Goal: Task Accomplishment & Management: Use online tool/utility

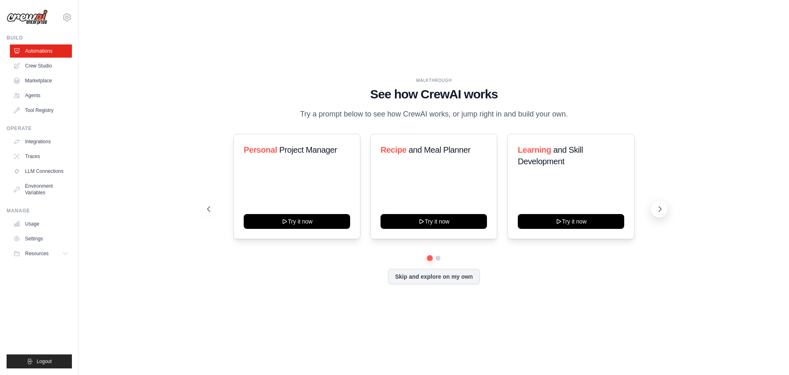
click at [663, 208] on icon at bounding box center [660, 209] width 8 height 8
click at [201, 213] on div "WALKTHROUGH See how [PERSON_NAME] works Try a prompt below to see how [PERSON_N…" at bounding box center [434, 187] width 474 height 220
click at [204, 211] on icon at bounding box center [208, 209] width 8 height 8
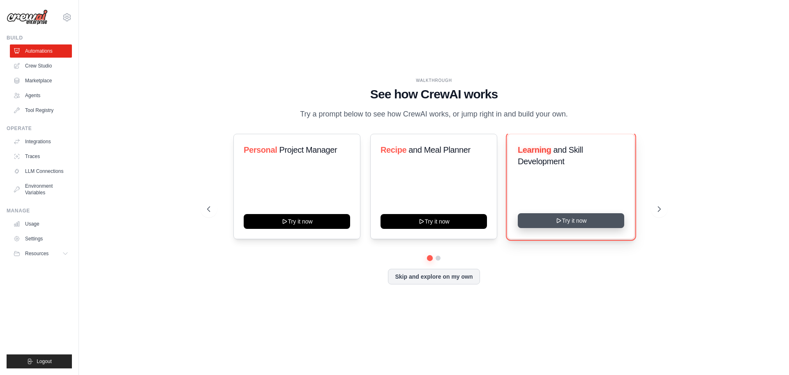
click at [562, 218] on button "Try it now" at bounding box center [571, 220] width 106 height 15
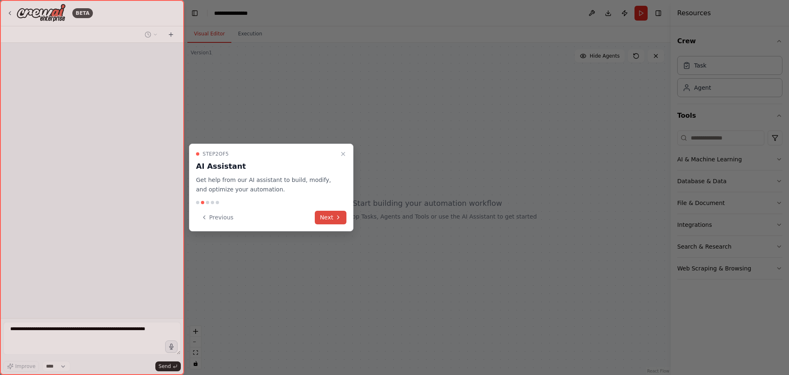
click at [331, 221] on button "Next" at bounding box center [331, 218] width 32 height 14
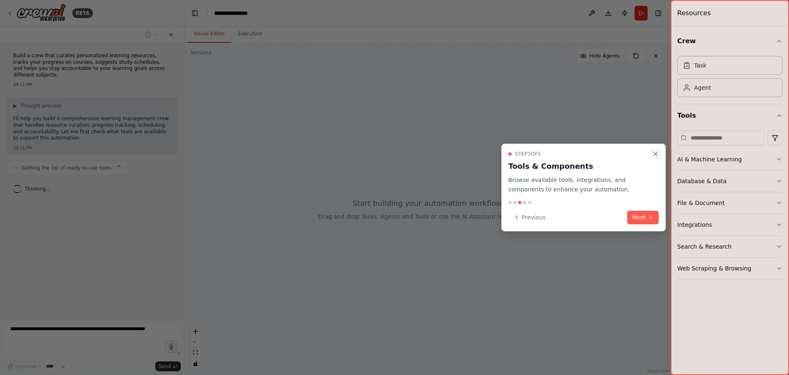
click at [656, 156] on icon "Close walkthrough" at bounding box center [656, 153] width 7 height 7
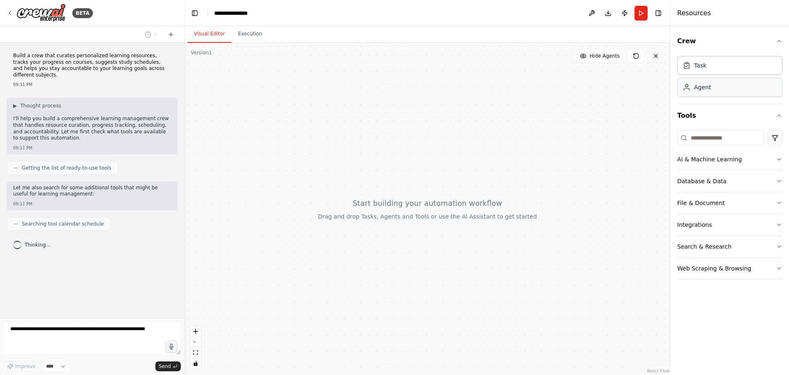
click at [721, 93] on div "Agent" at bounding box center [730, 87] width 105 height 19
click at [741, 159] on button "AI & Machine Learning" at bounding box center [730, 158] width 105 height 21
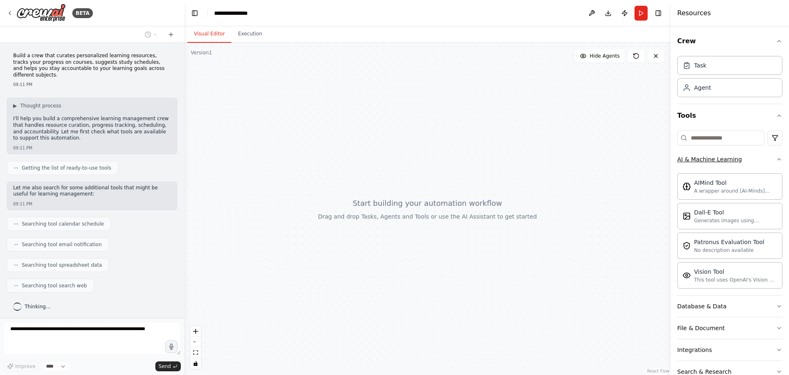
click at [776, 161] on icon "button" at bounding box center [779, 159] width 7 height 7
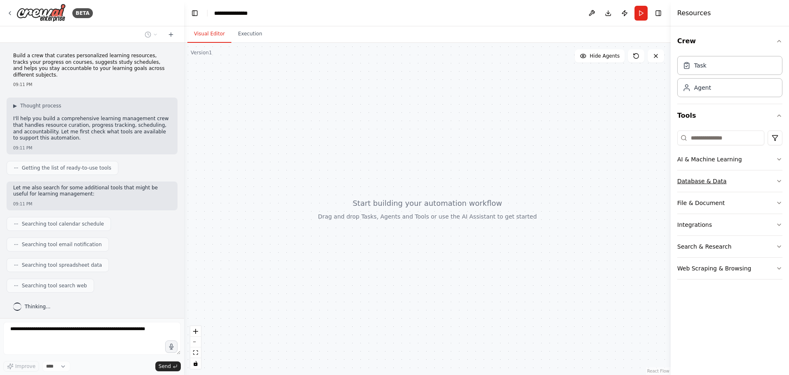
click at [765, 181] on button "Database & Data" at bounding box center [730, 180] width 105 height 21
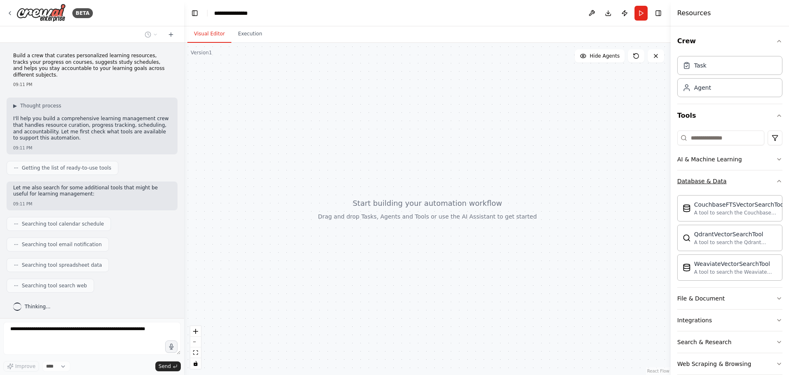
click at [765, 181] on button "Database & Data" at bounding box center [730, 180] width 105 height 21
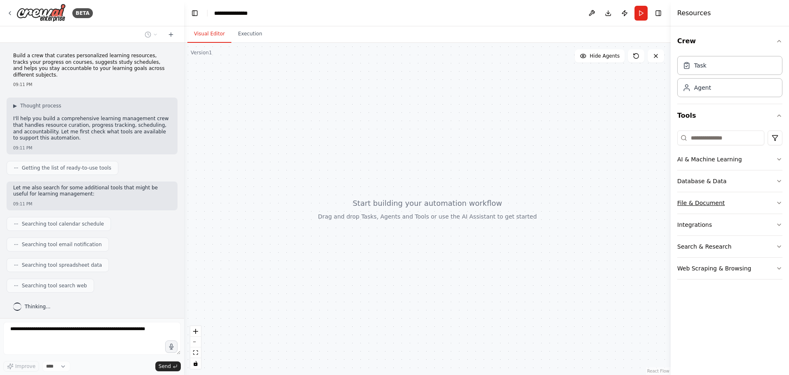
click at [762, 203] on button "File & Document" at bounding box center [730, 202] width 105 height 21
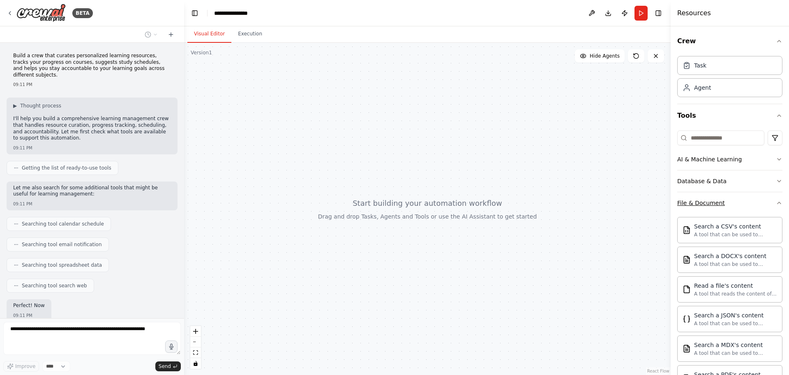
click at [762, 202] on button "File & Document" at bounding box center [730, 202] width 105 height 21
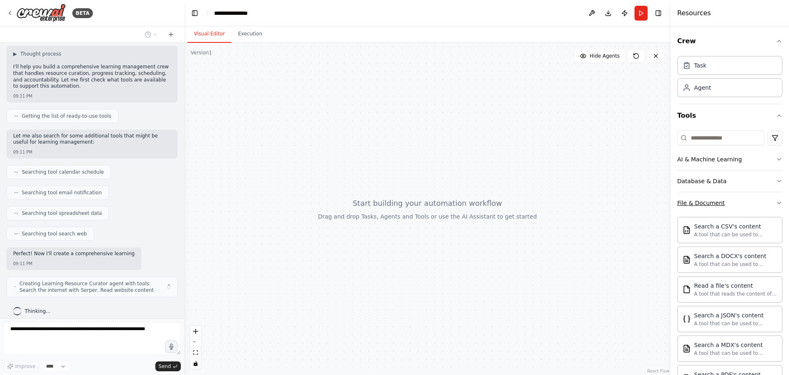
scroll to position [58, 0]
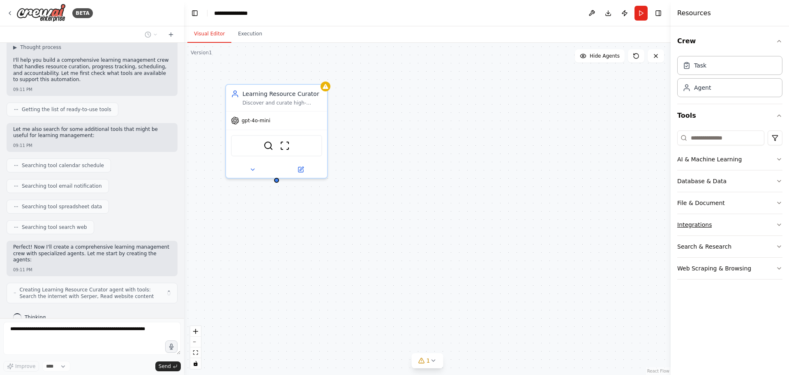
click at [767, 223] on button "Integrations" at bounding box center [730, 224] width 105 height 21
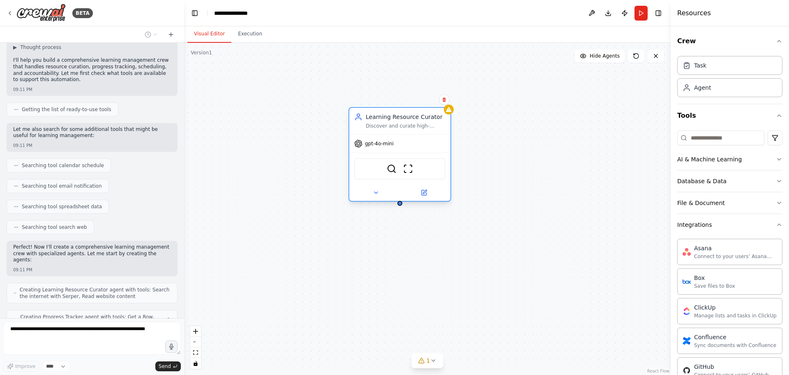
scroll to position [86, 0]
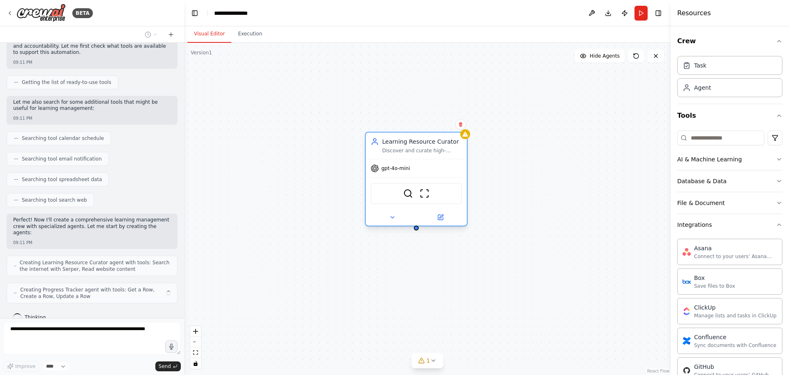
drag, startPoint x: 295, startPoint y: 105, endPoint x: 434, endPoint y: 155, distance: 147.7
click at [434, 155] on div "Learning Resource Curator Discover and curate high-quality learning resources f…" at bounding box center [416, 145] width 101 height 26
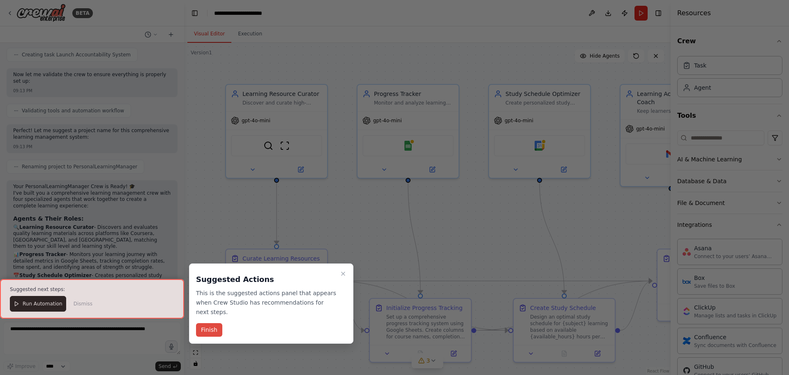
click at [216, 323] on button "Finish" at bounding box center [209, 330] width 26 height 14
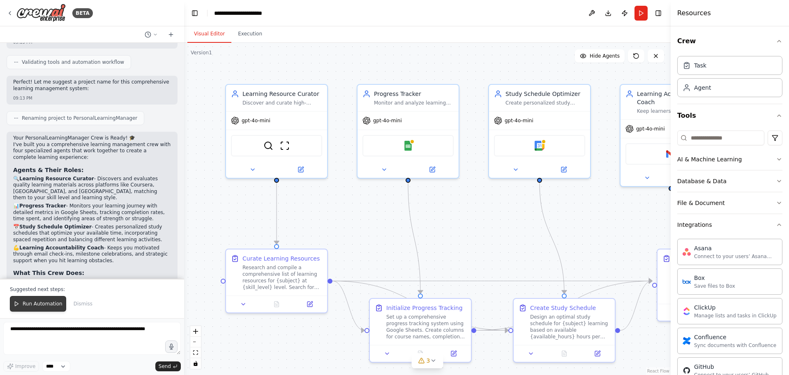
click at [45, 305] on span "Run Automation" at bounding box center [43, 303] width 40 height 7
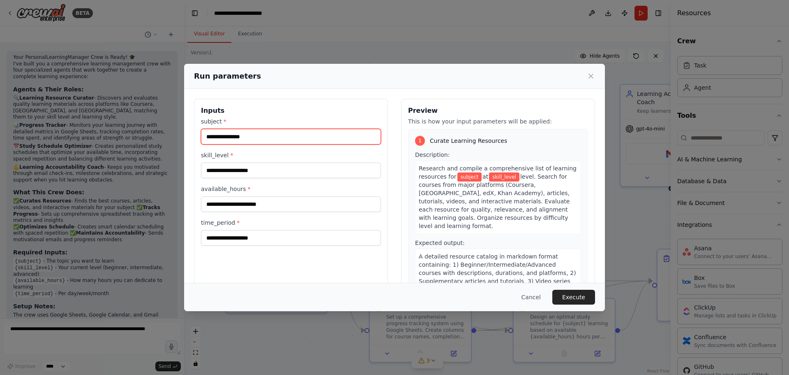
click at [315, 133] on input "subject *" at bounding box center [291, 137] width 180 height 16
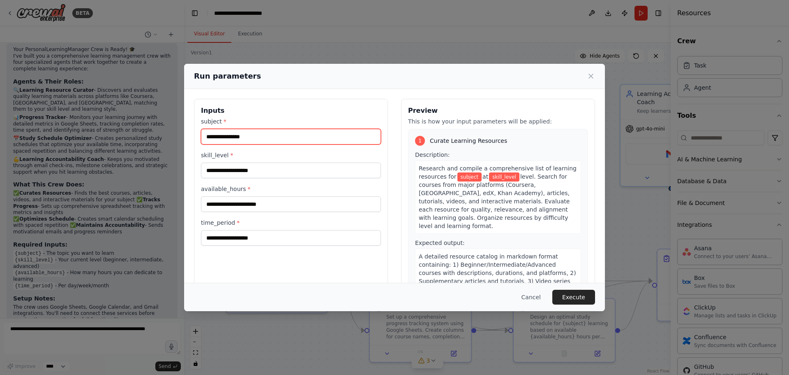
scroll to position [642, 0]
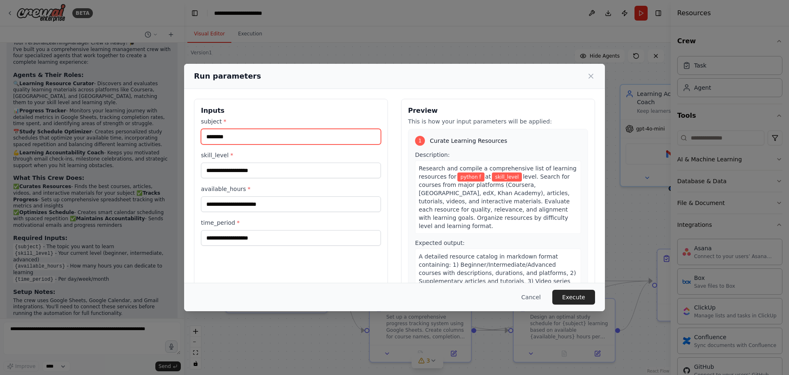
type input "******"
type input "**********"
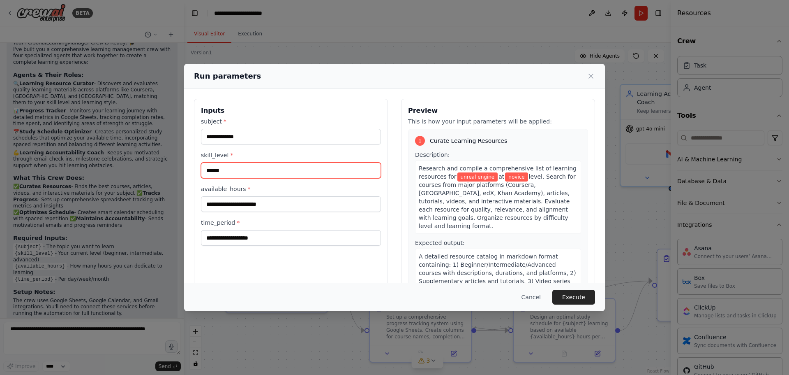
type input "******"
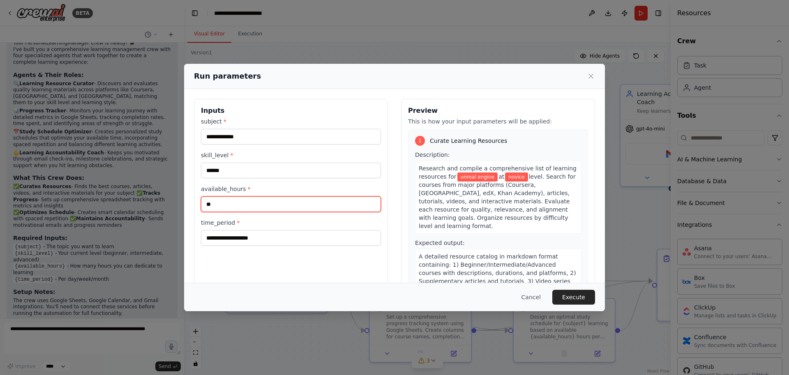
type input "**"
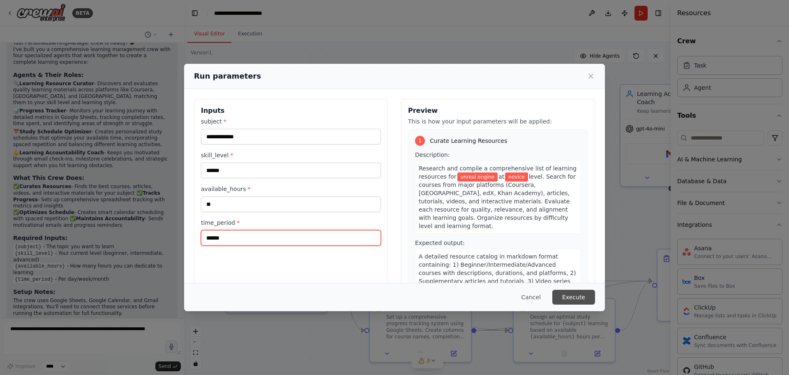
type input "******"
click at [590, 298] on button "Execute" at bounding box center [574, 296] width 43 height 15
